Goal: Task Accomplishment & Management: Complete application form

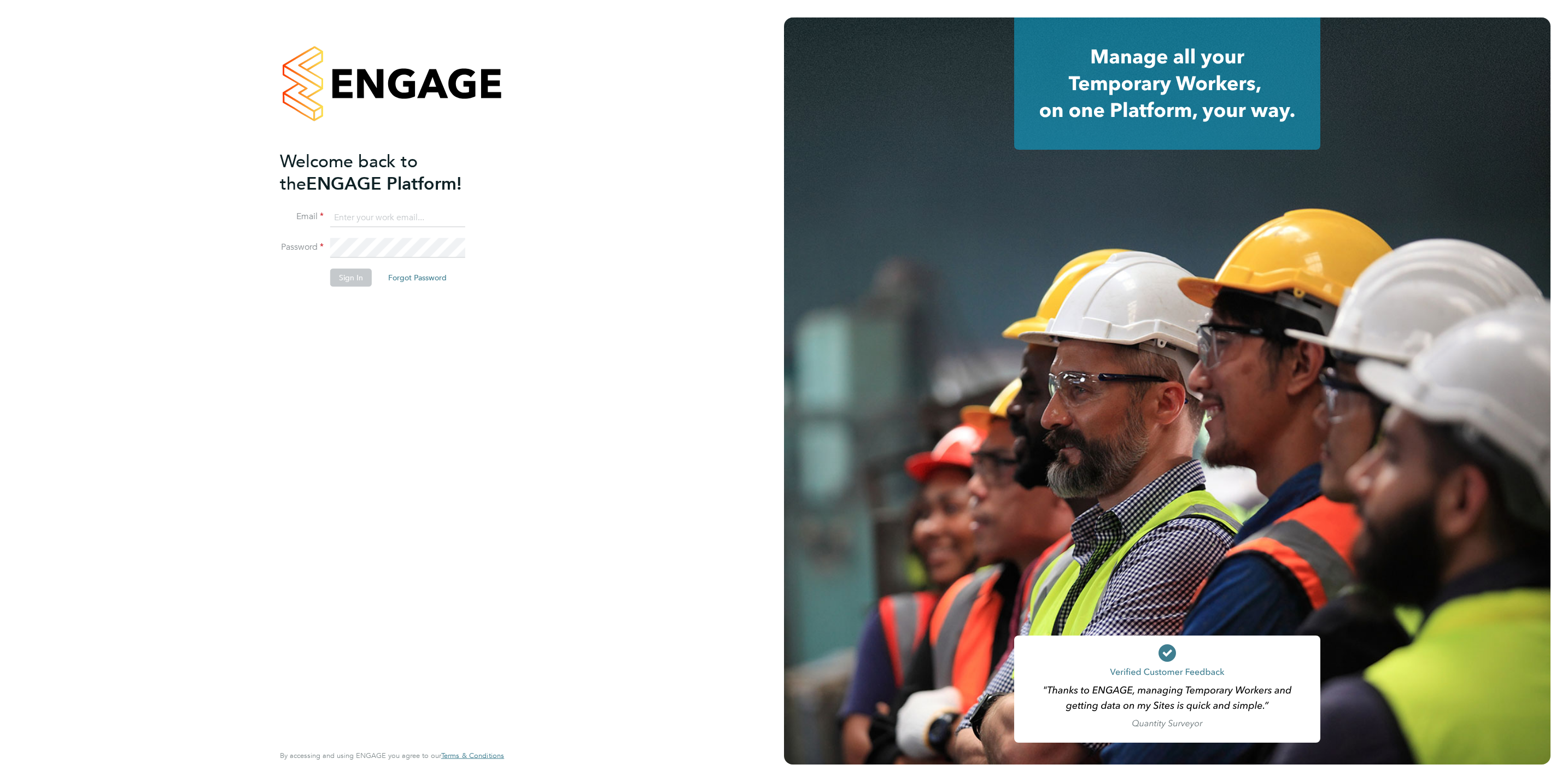
type input "[PERSON_NAME][EMAIL_ADDRESS][DOMAIN_NAME]"
click at [348, 277] on button "Sign In" at bounding box center [351, 277] width 41 height 17
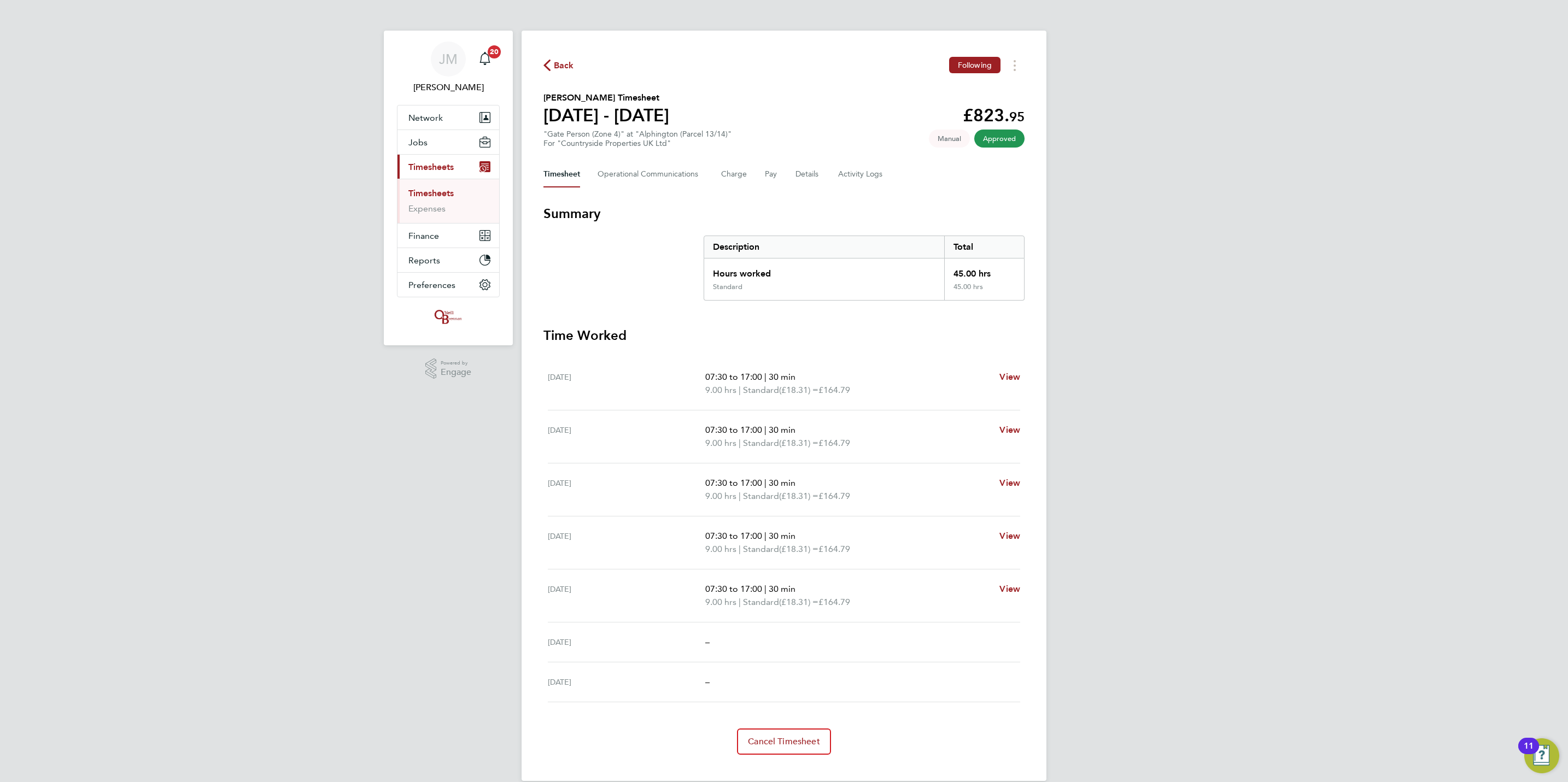
click at [438, 194] on link "Timesheets" at bounding box center [431, 193] width 45 height 10
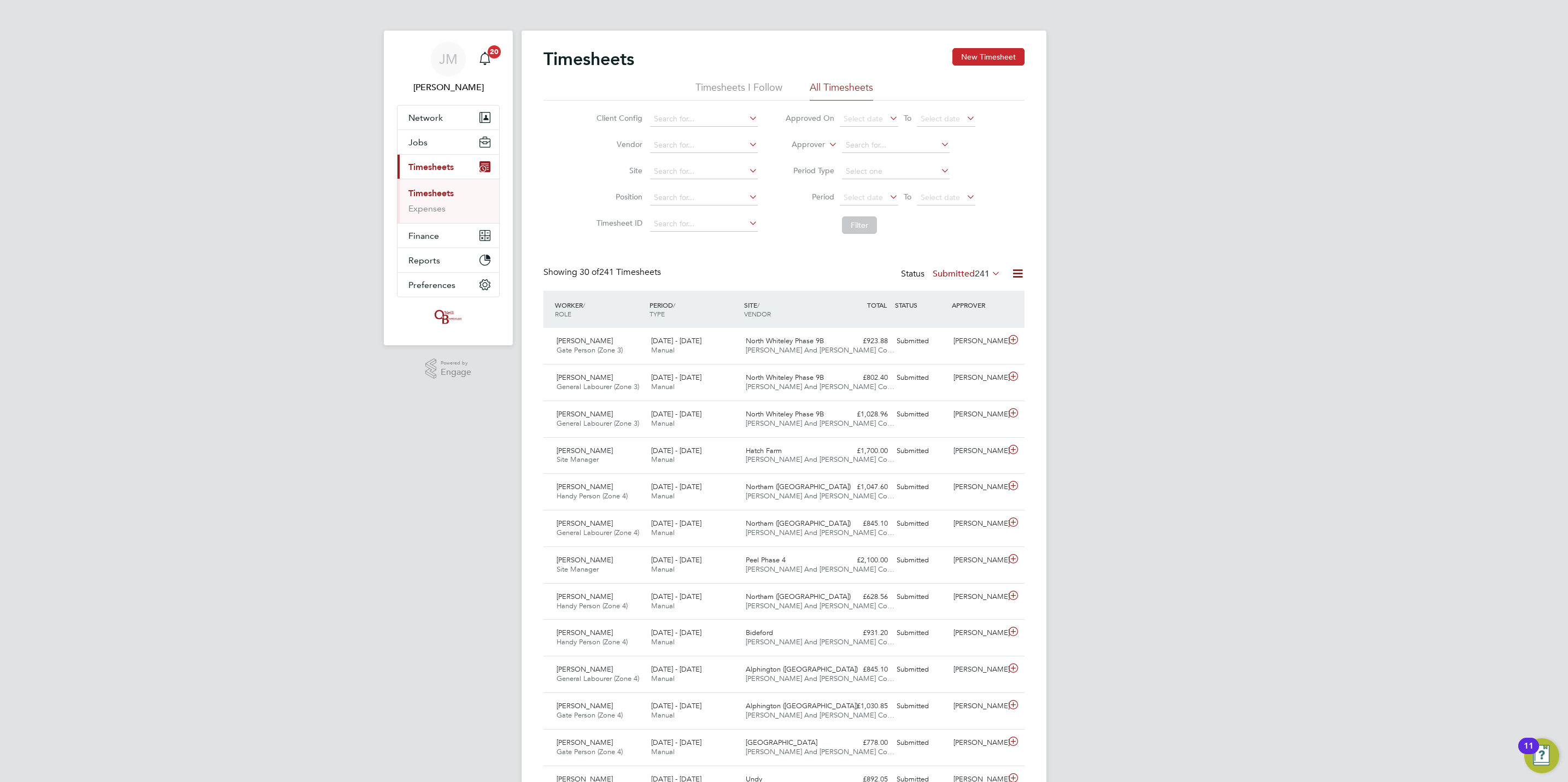
click at [995, 61] on button "New Timesheet" at bounding box center [988, 56] width 72 height 17
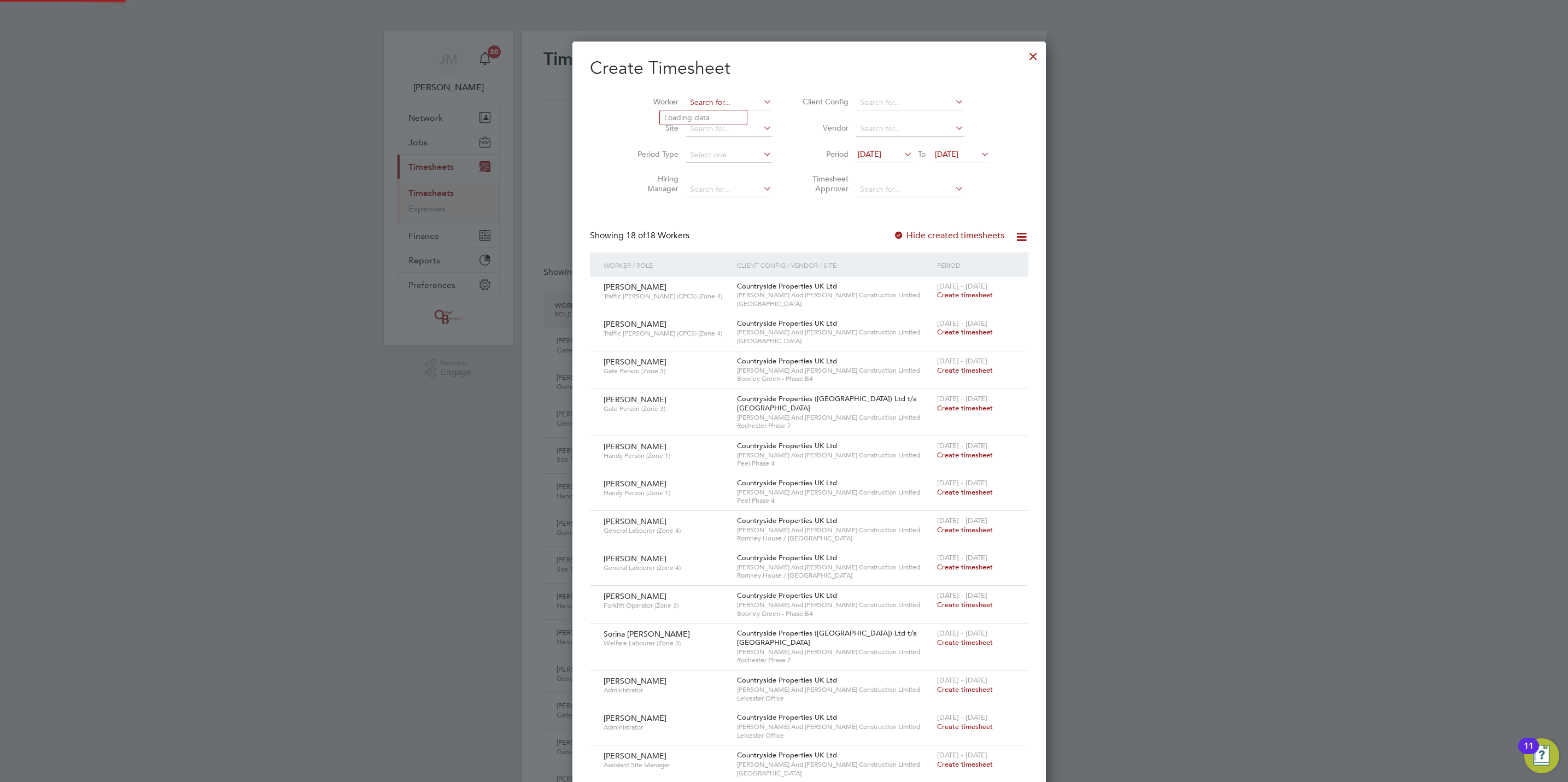
click at [701, 103] on input at bounding box center [729, 103] width 86 height 16
click at [740, 124] on li "Stephen Tyas" at bounding box center [704, 117] width 89 height 15
type input "Stephen Tyas"
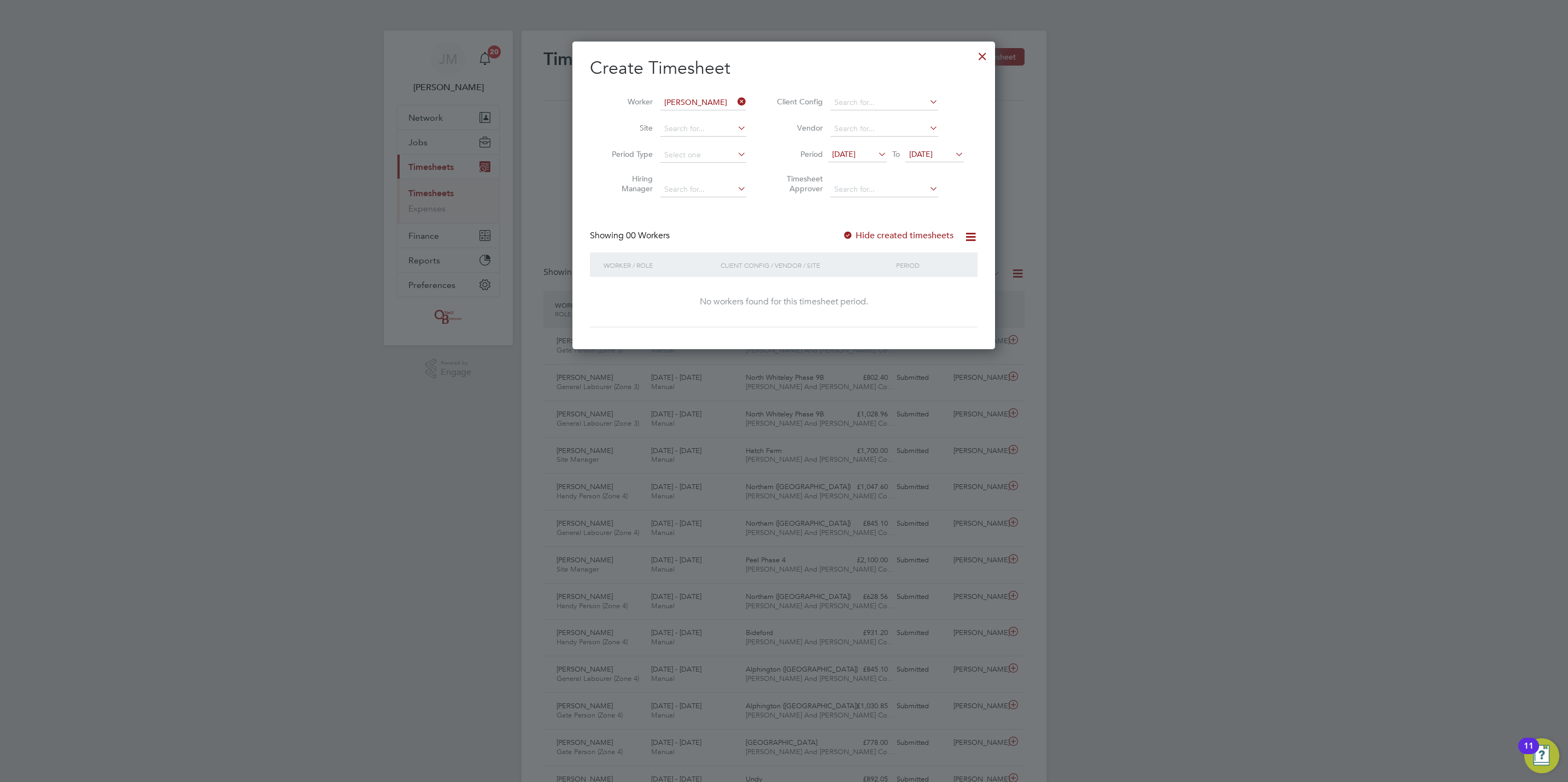
click at [894, 236] on label "Hide created timesheets" at bounding box center [897, 235] width 111 height 11
click at [946, 148] on span "23 Sep 2025" at bounding box center [934, 155] width 58 height 15
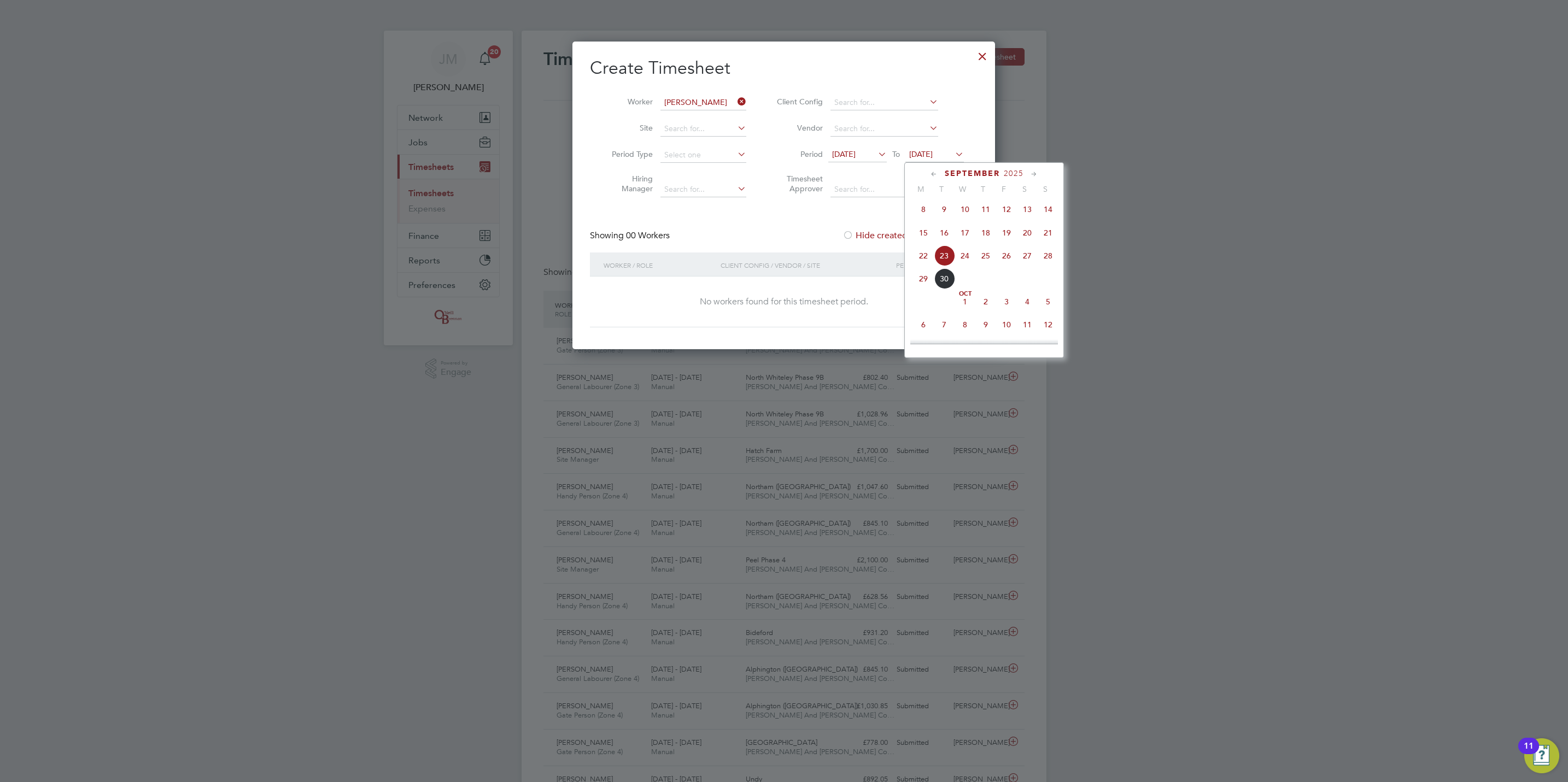
click at [1050, 262] on span "28" at bounding box center [1048, 256] width 21 height 21
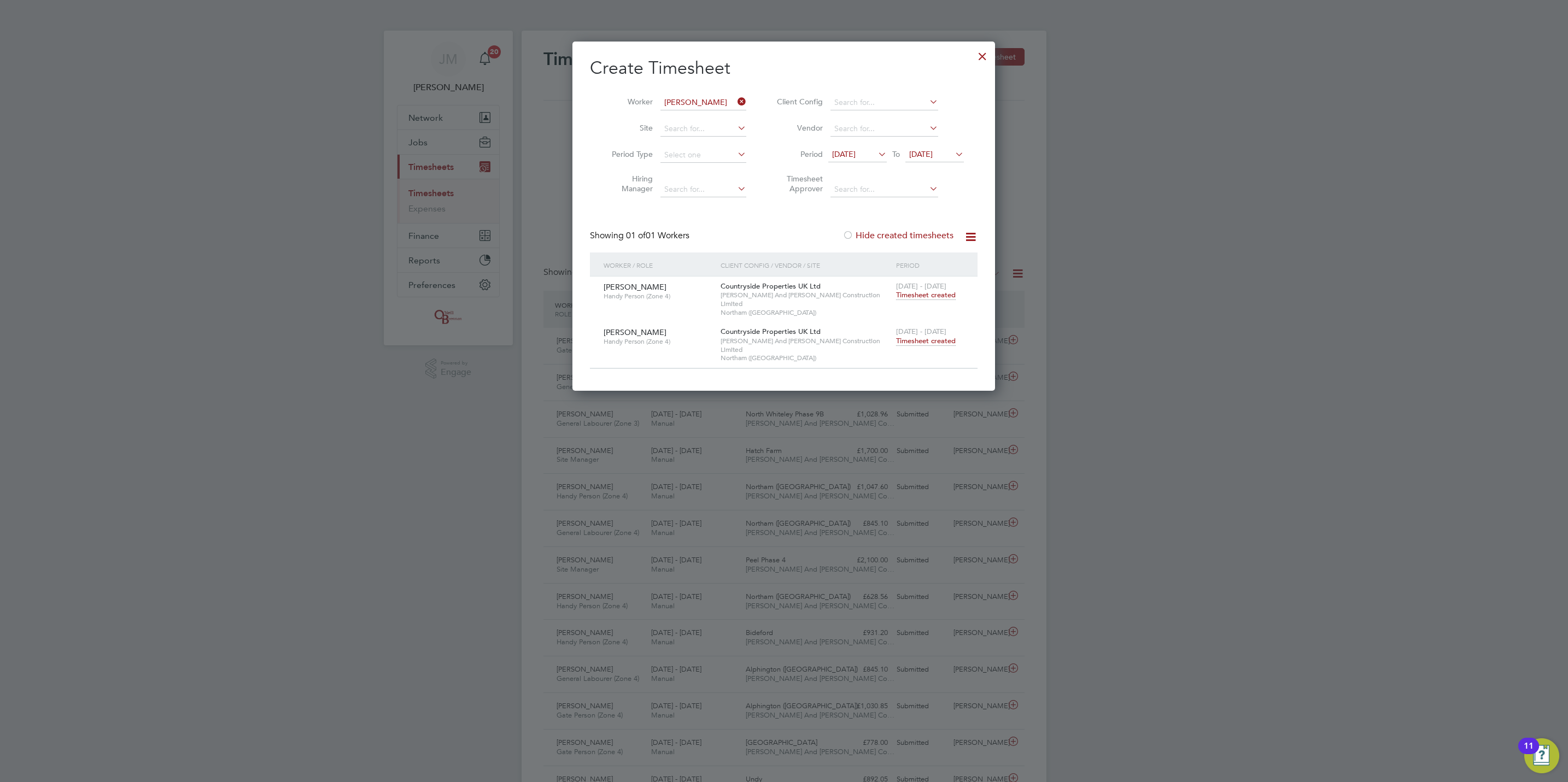
click at [934, 328] on div "22 - 28 Sep 2025 Timesheet created" at bounding box center [930, 337] width 73 height 30
click at [936, 336] on span "Timesheet created" at bounding box center [926, 341] width 60 height 10
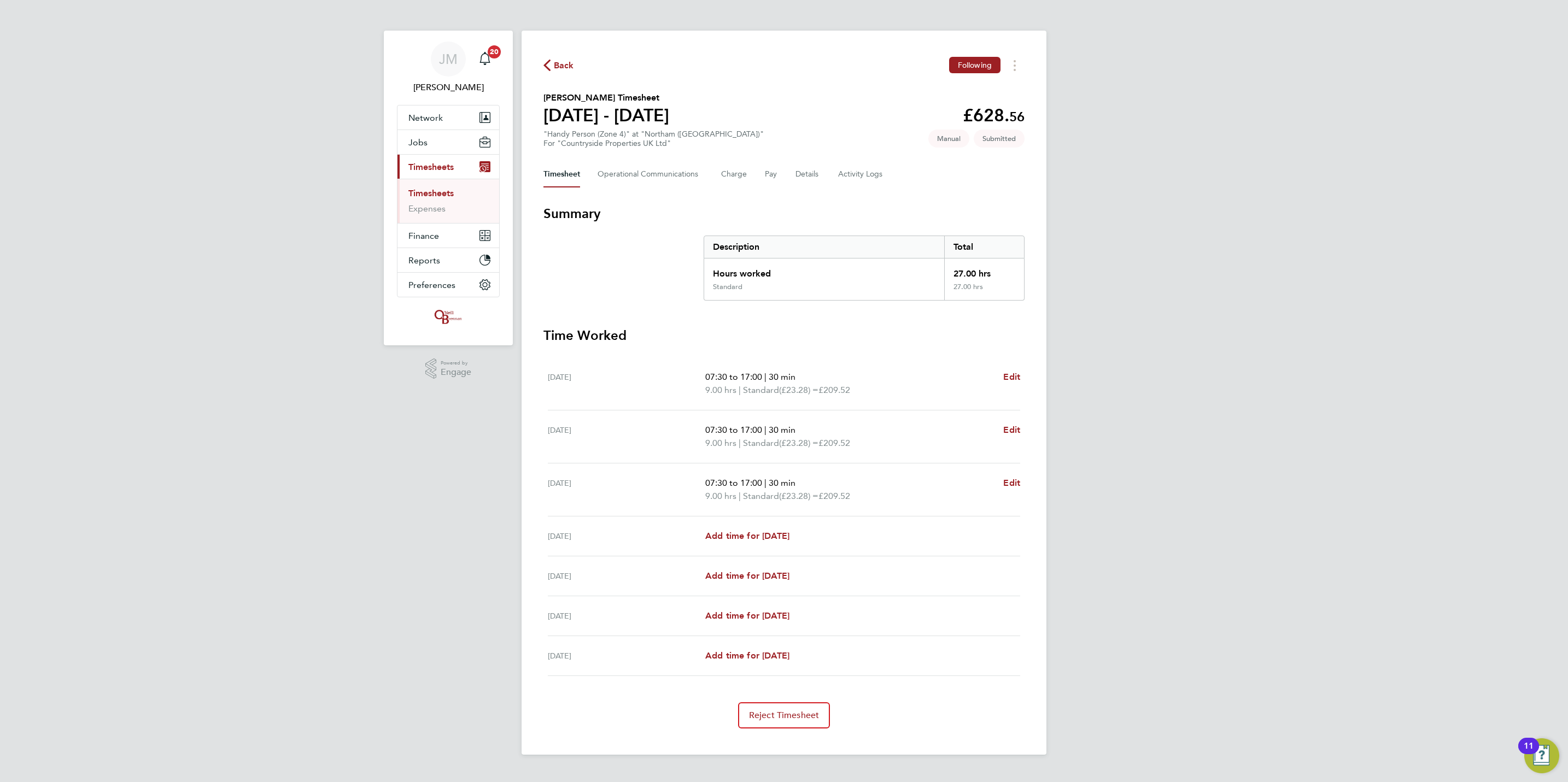
click at [557, 69] on span "Back" at bounding box center [564, 65] width 20 height 13
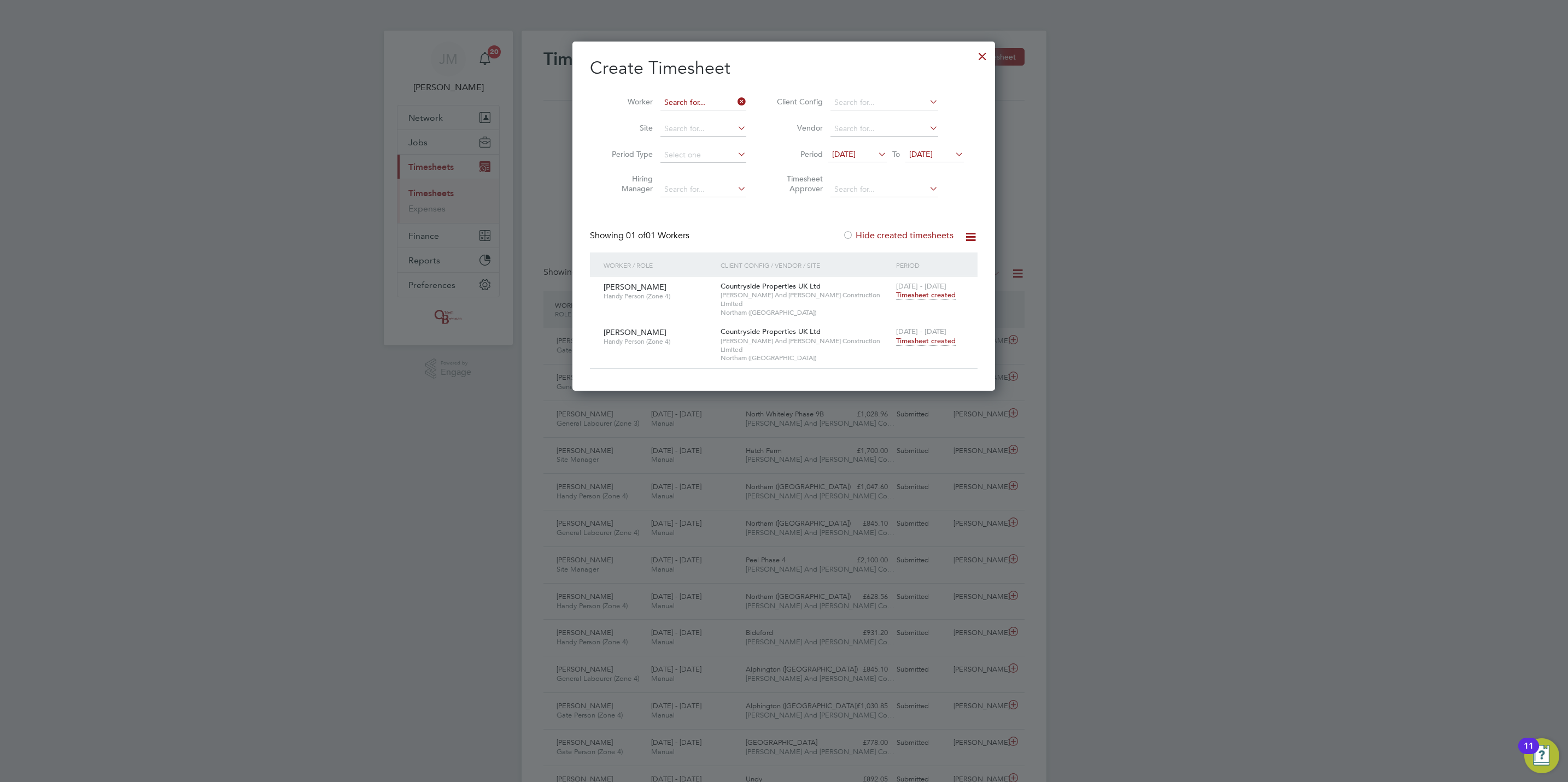
click at [714, 102] on input at bounding box center [703, 103] width 86 height 16
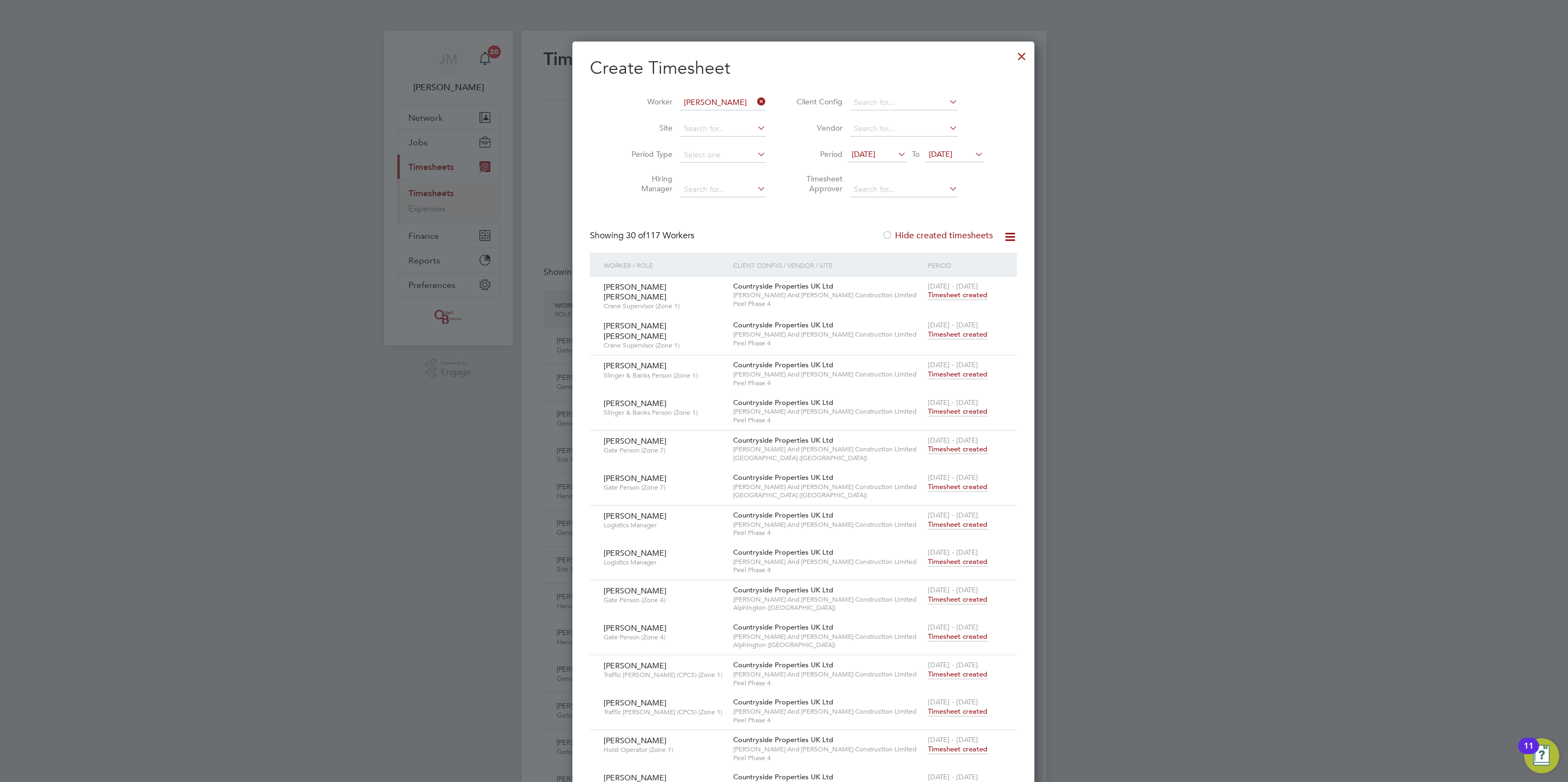
click at [730, 121] on b "Archer" at bounding box center [761, 118] width 63 height 9
type input "Simon Archer"
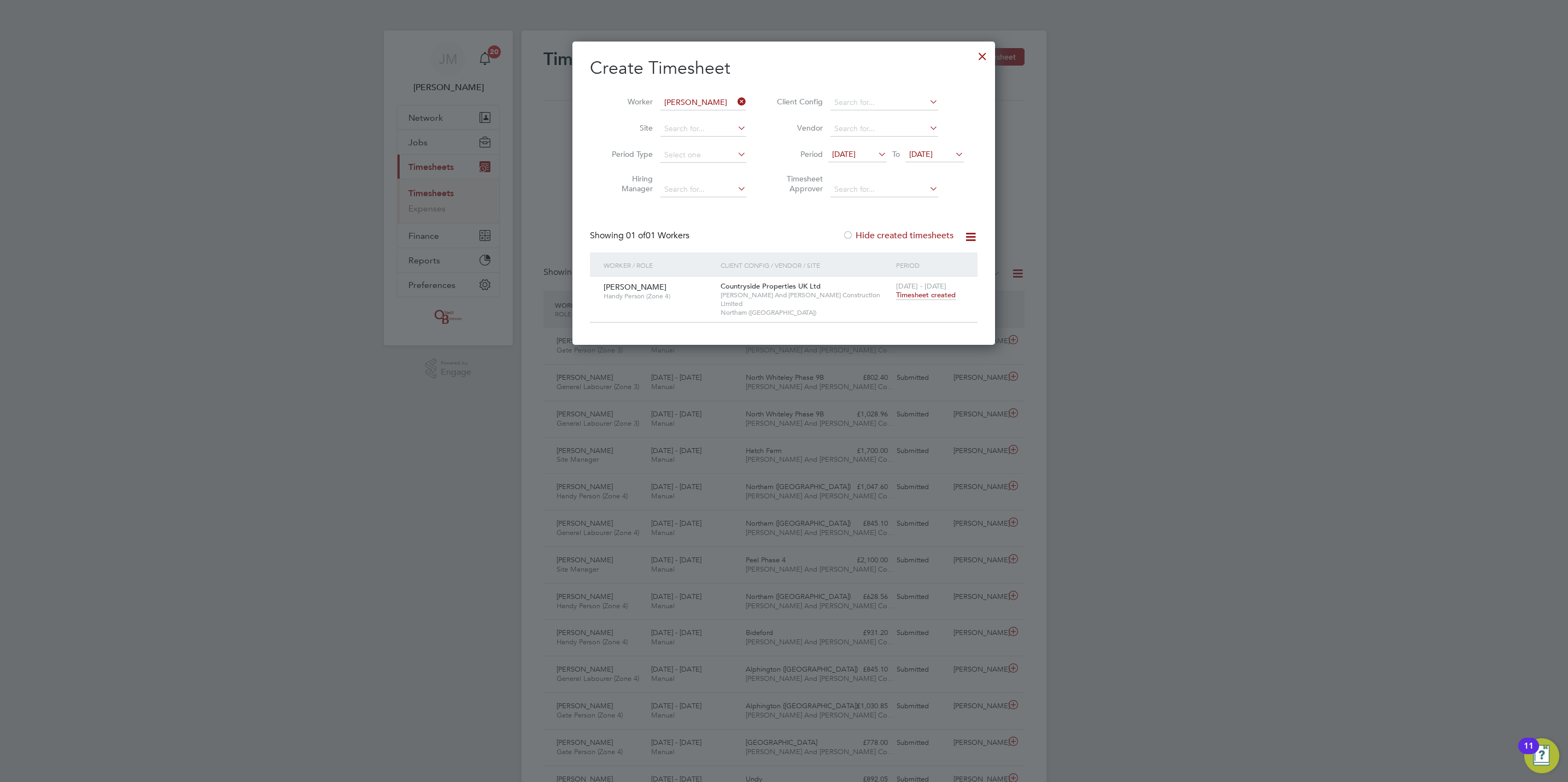
click at [922, 291] on div "22 - 28 Sep 2025 Timesheet created" at bounding box center [930, 292] width 73 height 30
click at [920, 292] on span "Timesheet created" at bounding box center [926, 295] width 60 height 10
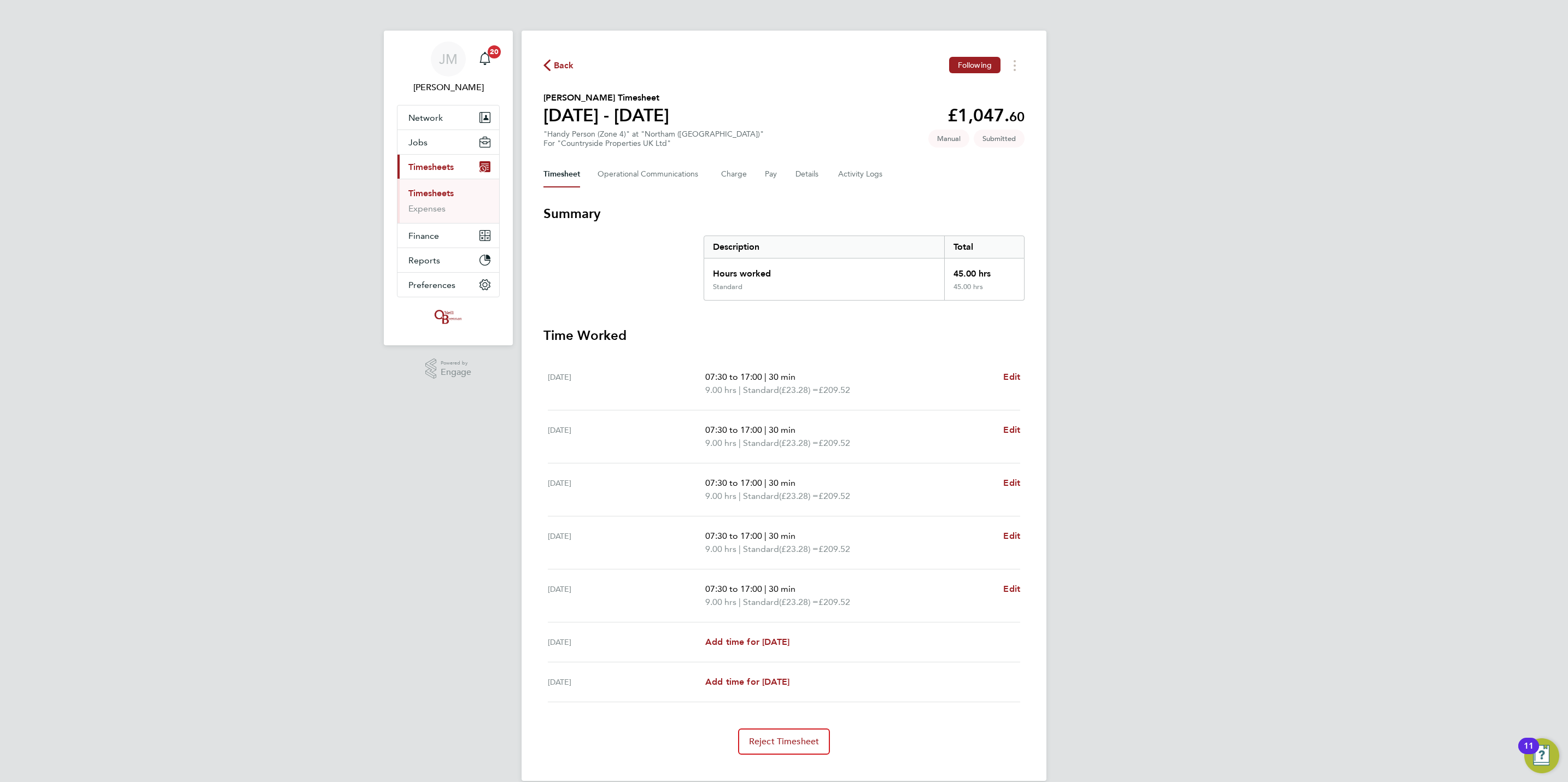
click at [571, 60] on span "Back" at bounding box center [564, 65] width 20 height 13
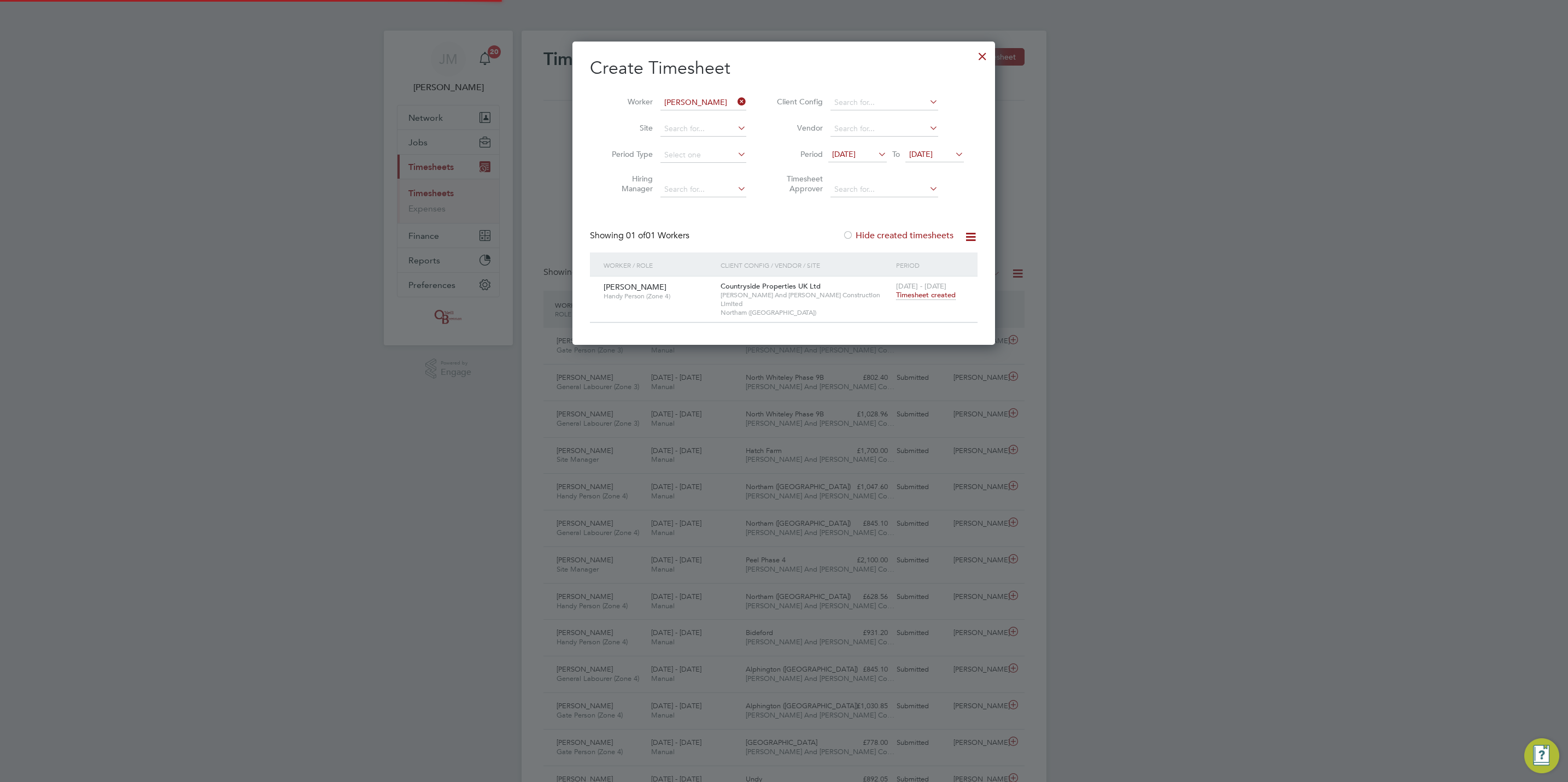
scroll to position [28, 95]
click at [735, 99] on icon at bounding box center [735, 102] width 0 height 16
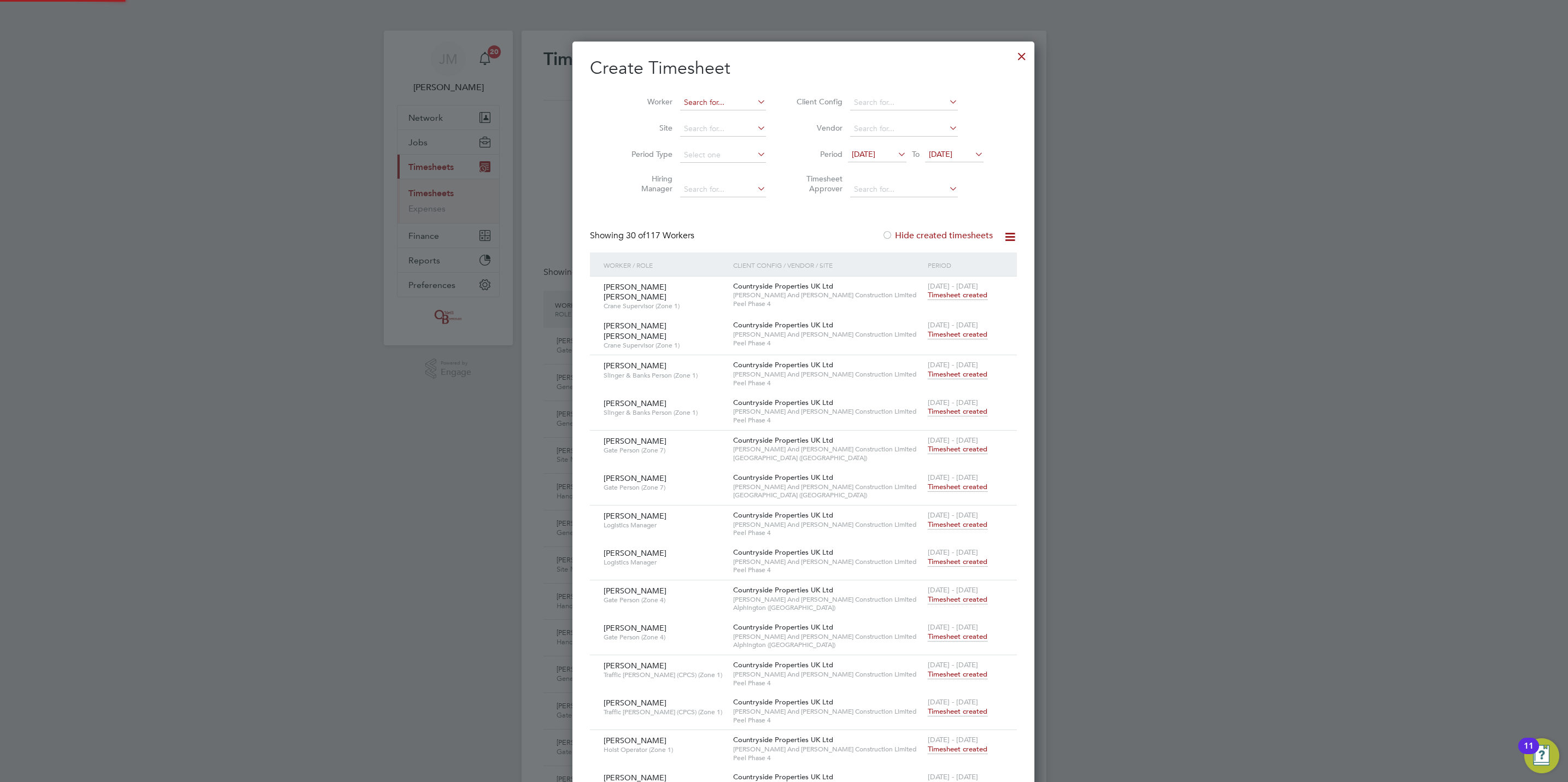
click at [711, 103] on input at bounding box center [723, 103] width 86 height 16
click at [730, 113] on b "Nelson" at bounding box center [761, 118] width 63 height 9
type input "Alan Nelson"
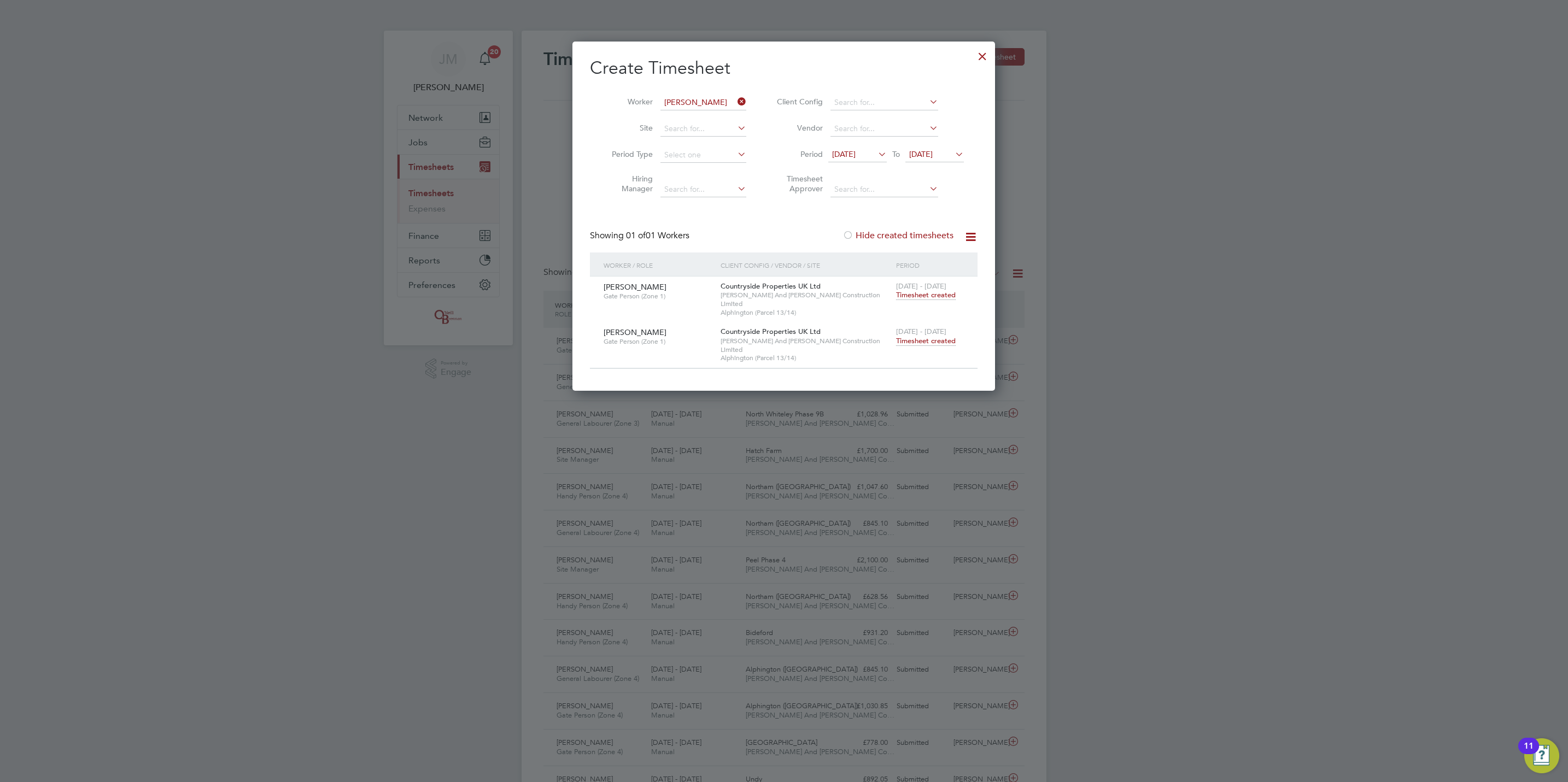
click at [942, 336] on span "Timesheet created" at bounding box center [926, 341] width 60 height 10
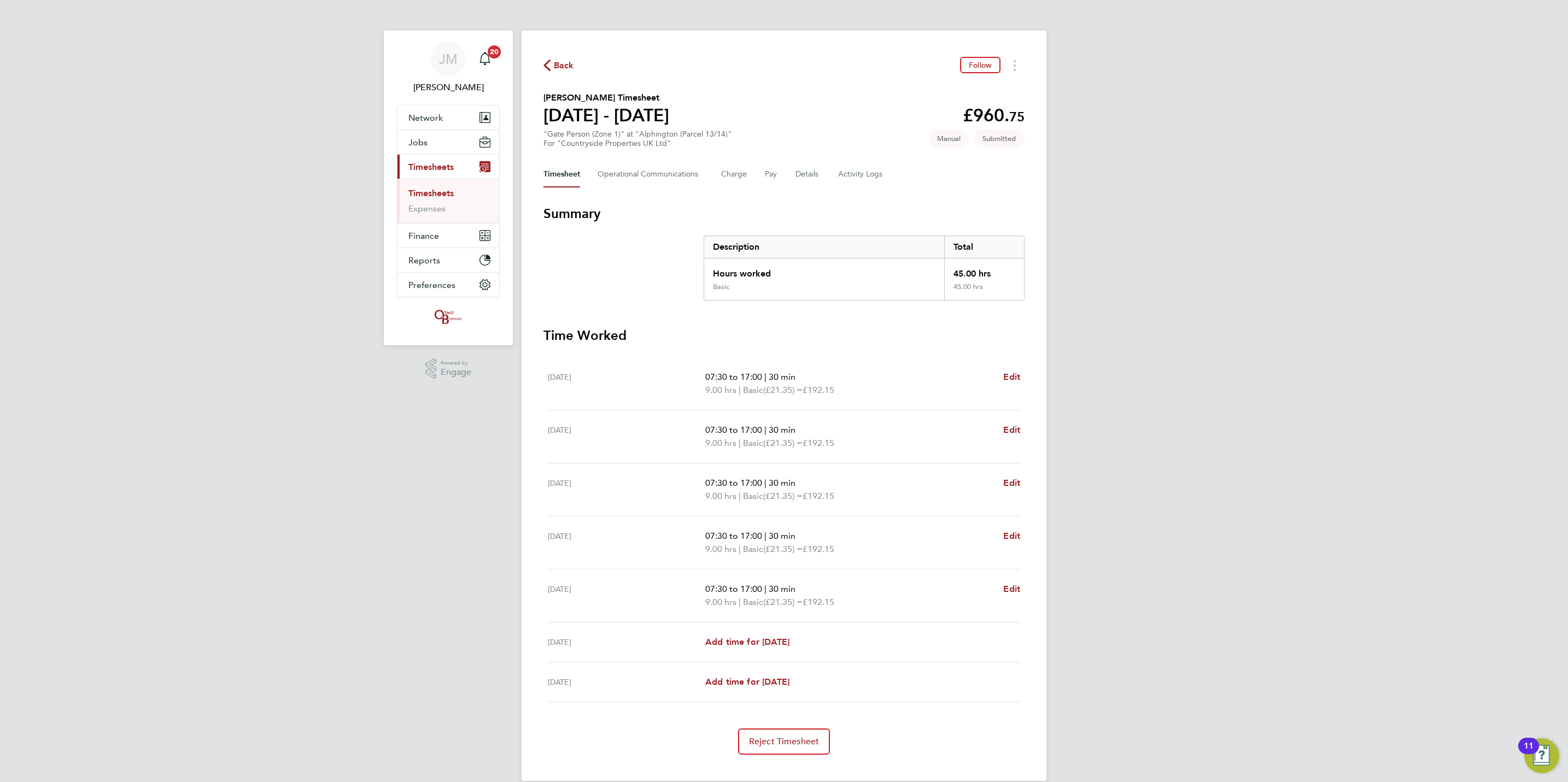
click at [530, 63] on div "Back Follow Alan Nelson's Timesheet 22 - 28 Sept 2025 £960. 75 "Gate Person (Zo…" at bounding box center [784, 406] width 525 height 750
drag, startPoint x: 561, startPoint y: 71, endPoint x: 579, endPoint y: 31, distance: 43.9
click at [561, 68] on span "Back" at bounding box center [564, 65] width 20 height 13
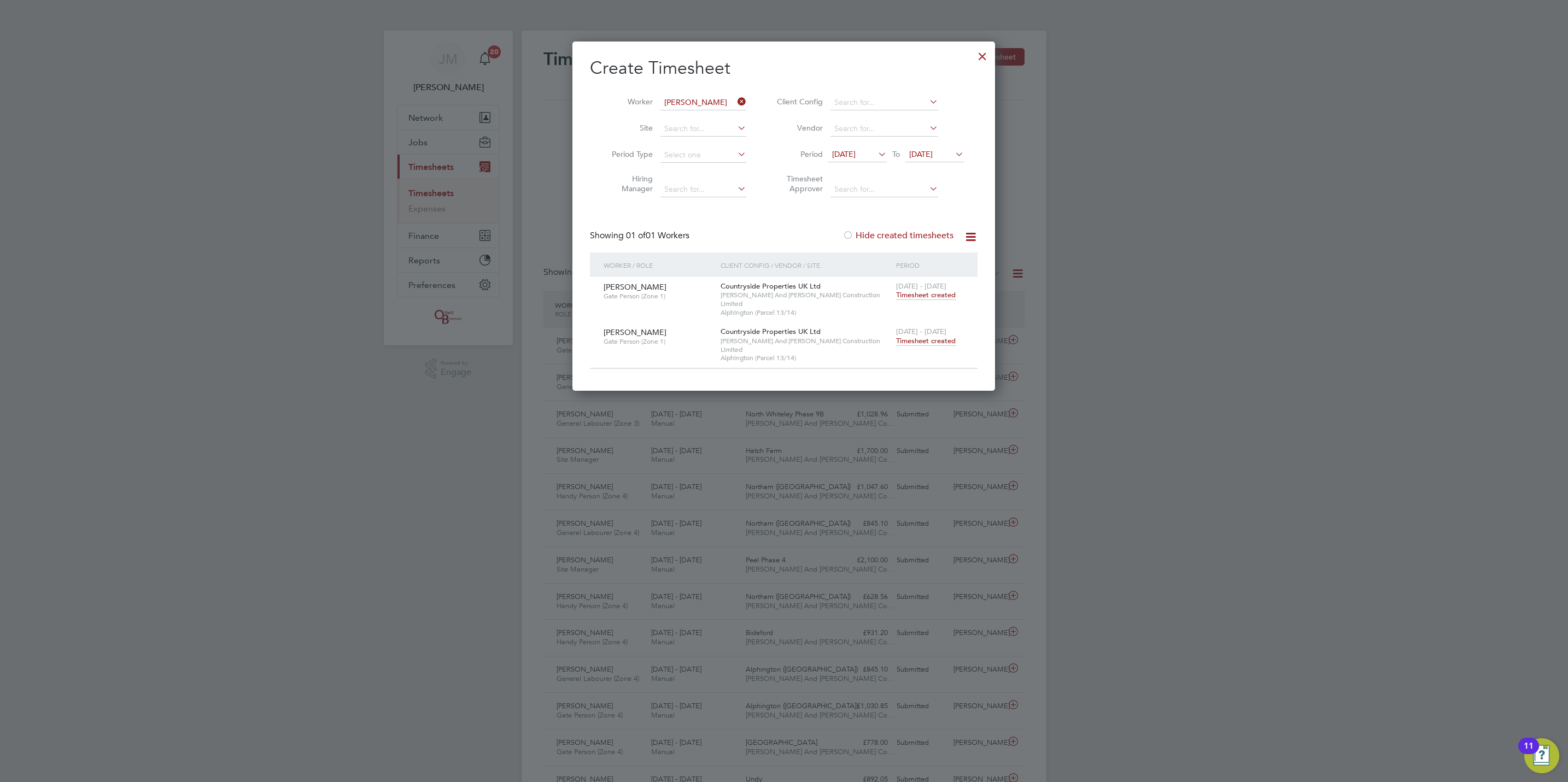
click at [986, 48] on div at bounding box center [982, 53] width 19 height 19
